Goal: Navigation & Orientation: Find specific page/section

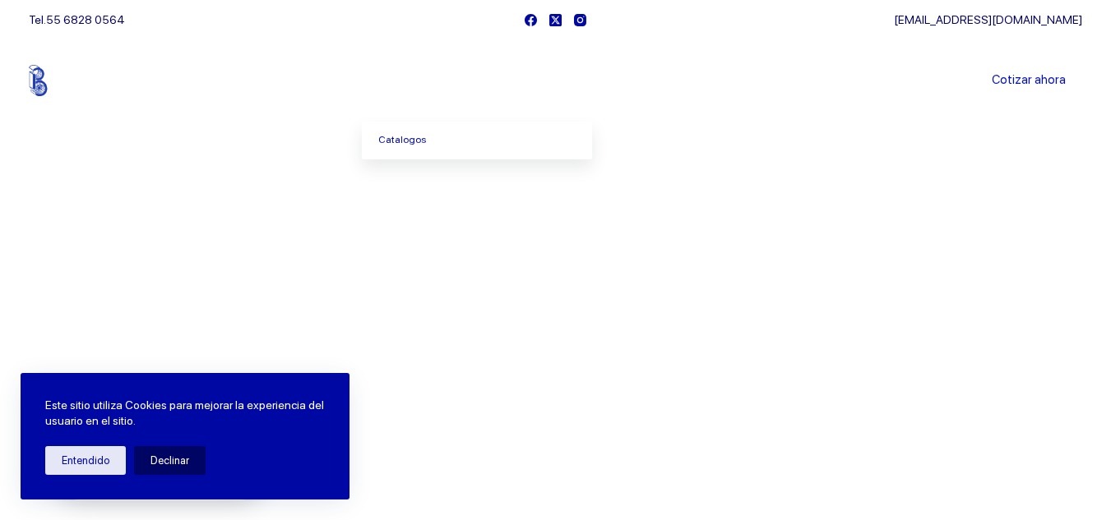
click at [451, 79] on icon "Menu Principal" at bounding box center [448, 81] width 7 height 4
click at [401, 142] on link "Catalogos" at bounding box center [477, 141] width 230 height 38
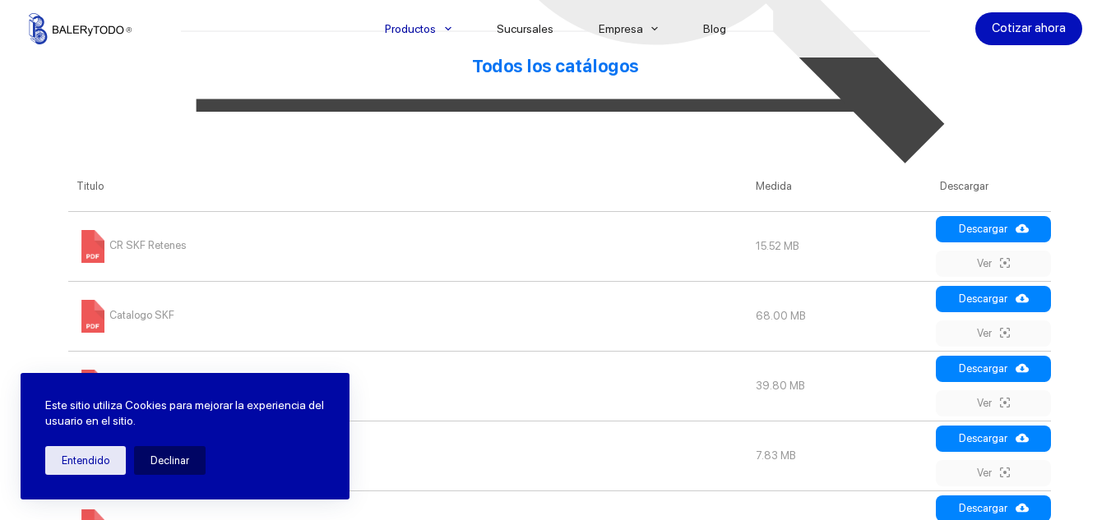
scroll to position [822, 0]
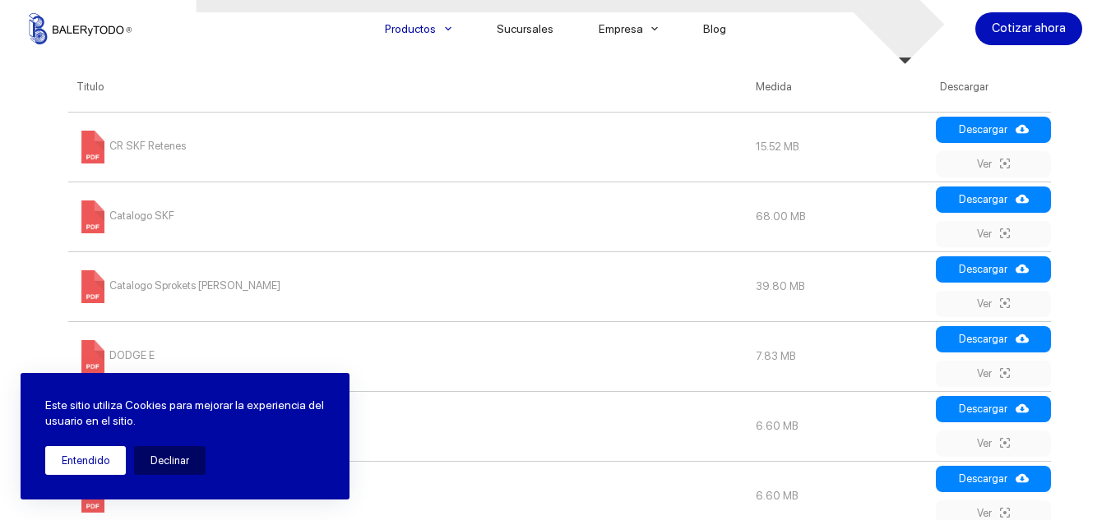
click at [101, 464] on button "Entendido" at bounding box center [85, 460] width 81 height 29
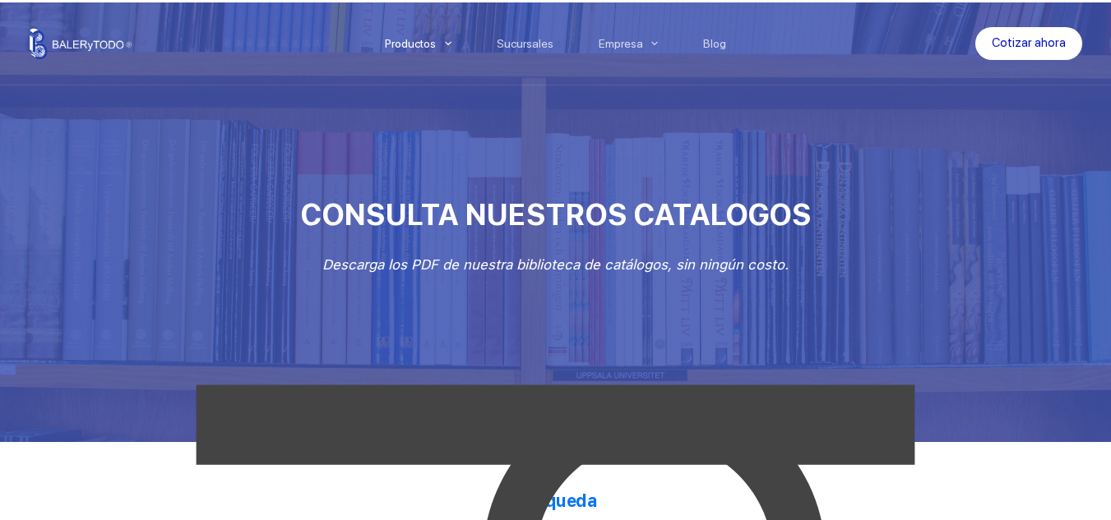
scroll to position [0, 0]
